Goal: Communication & Community: Participate in discussion

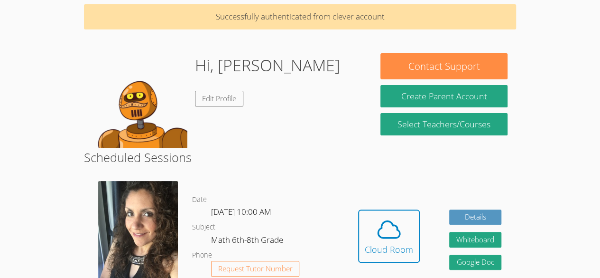
scroll to position [43, 0]
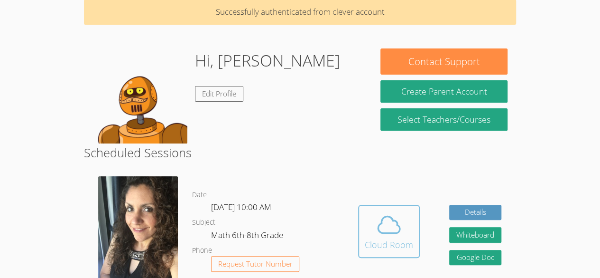
click at [396, 221] on icon at bounding box center [389, 224] width 22 height 17
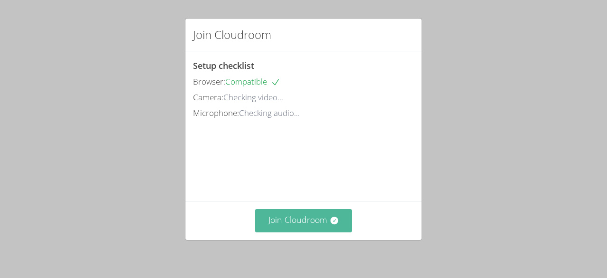
click at [309, 223] on button "Join Cloudroom" at bounding box center [303, 220] width 97 height 23
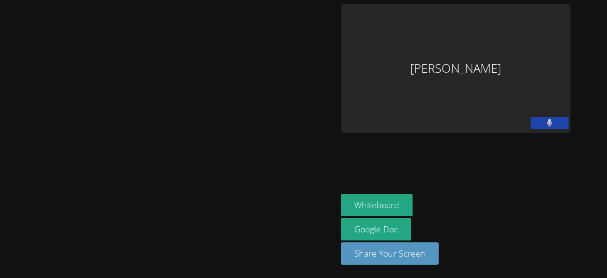
click at [532, 120] on button at bounding box center [550, 123] width 38 height 12
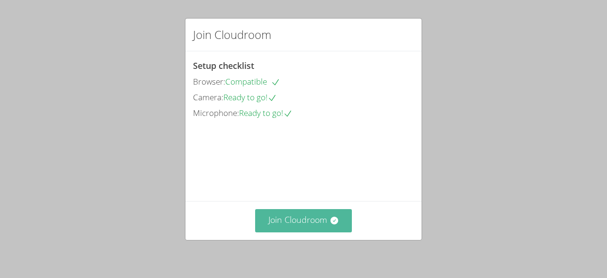
click at [306, 220] on button "Join Cloudroom" at bounding box center [303, 220] width 97 height 23
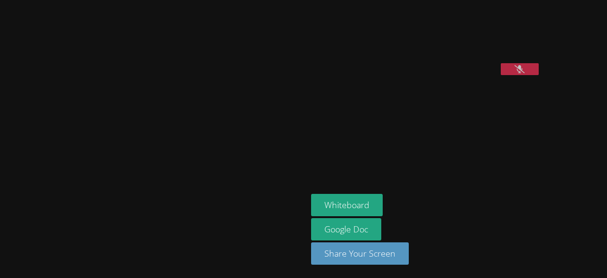
click at [372, 71] on video at bounding box center [382, 39] width 142 height 71
drag, startPoint x: 372, startPoint y: 71, endPoint x: 306, endPoint y: 220, distance: 162.7
click at [311, 220] on link "Google Doc" at bounding box center [346, 229] width 70 height 22
click at [501, 75] on button at bounding box center [520, 69] width 38 height 12
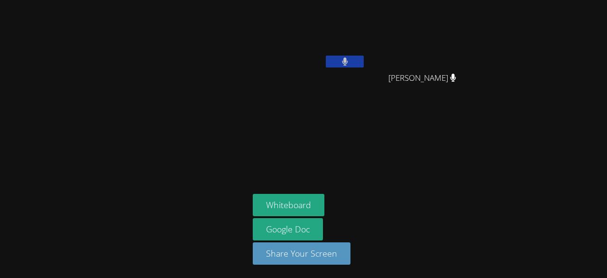
click at [345, 62] on icon at bounding box center [345, 61] width 6 height 8
click at [352, 66] on button at bounding box center [345, 62] width 38 height 12
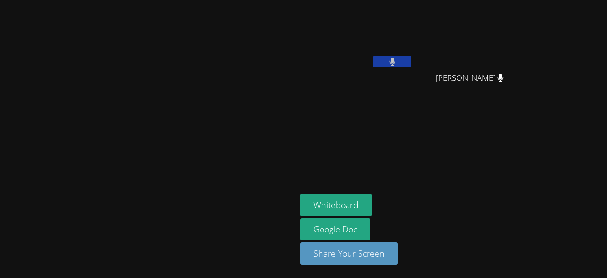
click at [411, 63] on button at bounding box center [392, 62] width 38 height 12
click at [398, 63] on icon at bounding box center [393, 61] width 10 height 8
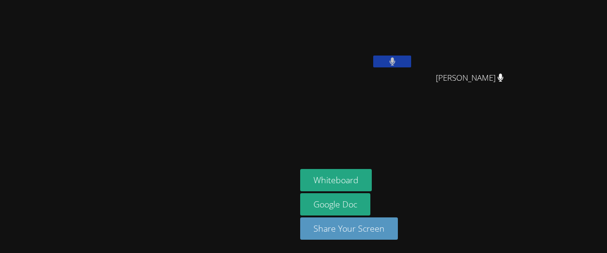
drag, startPoint x: 457, startPoint y: 66, endPoint x: 457, endPoint y: 41, distance: 24.7
click at [413, 41] on div "Enrique Cardona Molina" at bounding box center [356, 38] width 113 height 68
click at [411, 63] on button at bounding box center [392, 62] width 38 height 12
click at [398, 63] on icon at bounding box center [393, 61] width 10 height 8
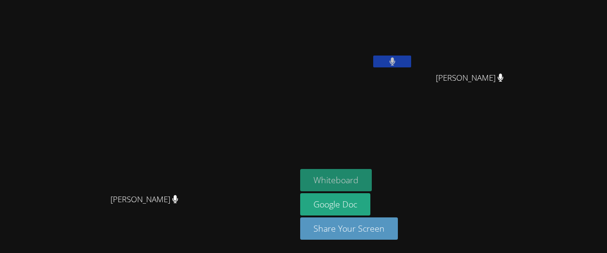
click at [372, 177] on button "Whiteboard" at bounding box center [336, 180] width 72 height 22
click at [396, 64] on icon at bounding box center [393, 61] width 6 height 8
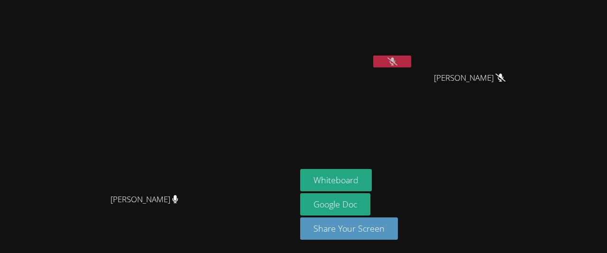
click at [411, 69] on div at bounding box center [392, 63] width 38 height 14
click at [398, 62] on icon at bounding box center [393, 61] width 10 height 8
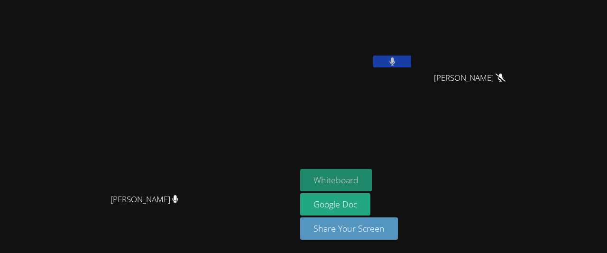
click at [372, 178] on button "Whiteboard" at bounding box center [336, 180] width 72 height 22
click at [411, 58] on button at bounding box center [392, 62] width 38 height 12
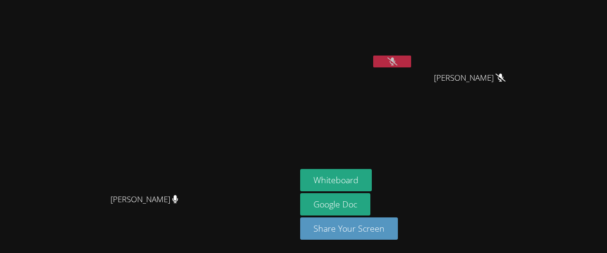
click at [411, 56] on button at bounding box center [392, 62] width 38 height 12
click at [398, 64] on icon at bounding box center [393, 61] width 10 height 8
click at [396, 64] on icon at bounding box center [393, 61] width 6 height 8
click at [398, 58] on icon at bounding box center [393, 61] width 10 height 8
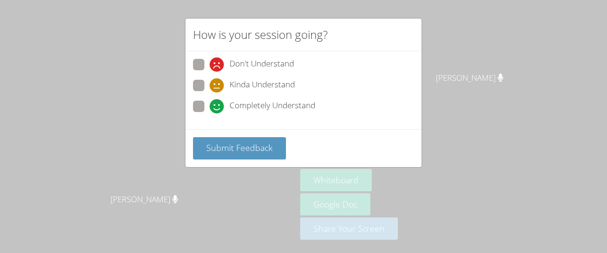
click at [324, 72] on div "Don't Understand" at bounding box center [303, 67] width 221 height 17
click at [309, 109] on span "Completely Understand" at bounding box center [273, 106] width 86 height 14
click at [218, 109] on input "Completely Understand" at bounding box center [214, 105] width 8 height 8
radio input "true"
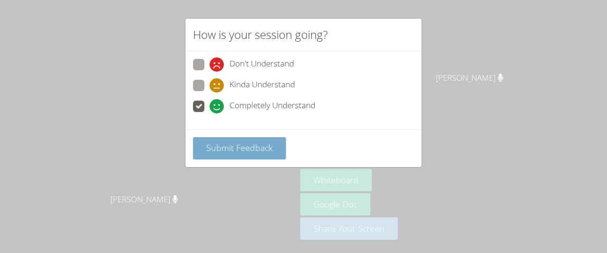
click at [259, 151] on span "Submit Feedback" at bounding box center [239, 147] width 66 height 11
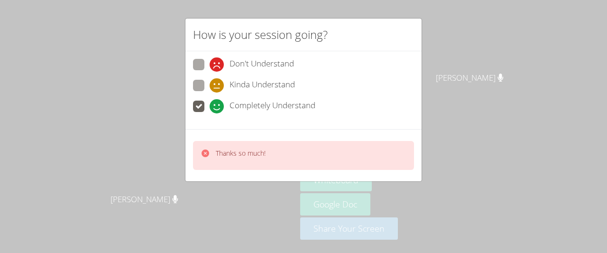
click at [305, 102] on span "Completely Understand" at bounding box center [273, 106] width 86 height 14
click at [218, 102] on input "Completely Understand" at bounding box center [214, 105] width 8 height 8
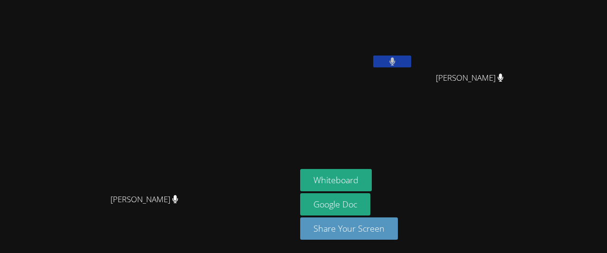
click at [395, 65] on icon at bounding box center [393, 61] width 6 height 8
click at [411, 64] on button at bounding box center [392, 62] width 38 height 12
click at [396, 59] on icon at bounding box center [393, 61] width 6 height 8
click at [411, 60] on button at bounding box center [392, 62] width 38 height 12
click at [372, 180] on button "Whiteboard" at bounding box center [336, 180] width 72 height 22
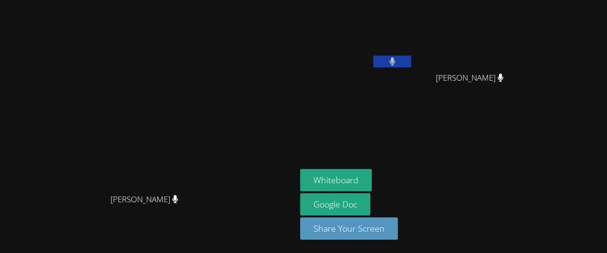
click at [530, 178] on div "Whiteboard Google Doc Share Your Screen" at bounding box center [415, 208] width 230 height 78
click at [220, 130] on video at bounding box center [148, 107] width 142 height 163
click at [530, 46] on video at bounding box center [473, 36] width 113 height 64
click at [395, 59] on icon at bounding box center [393, 61] width 6 height 8
click at [220, 125] on video at bounding box center [148, 107] width 142 height 163
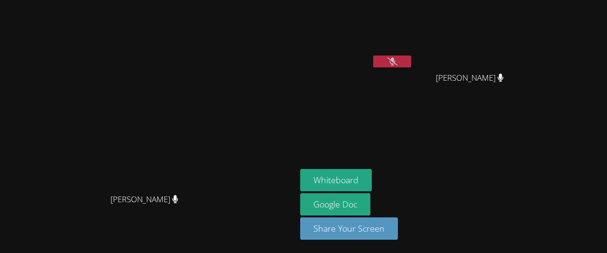
click at [411, 62] on button at bounding box center [392, 62] width 38 height 12
click at [88, 227] on div "[PERSON_NAME]" at bounding box center [148, 208] width 289 height 38
